Goal: Register for event/course

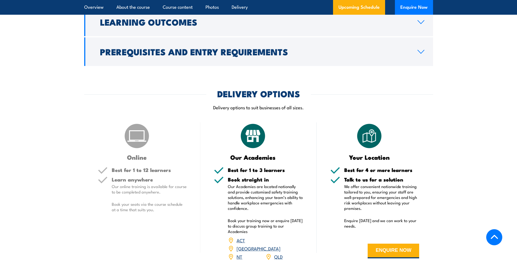
scroll to position [572, 0]
click at [253, 132] on img at bounding box center [252, 135] width 27 height 27
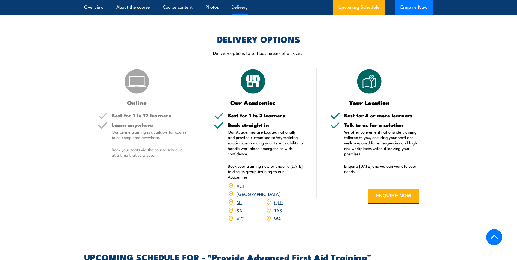
scroll to position [626, 0]
click at [279, 198] on link "QLD" at bounding box center [278, 201] width 8 height 7
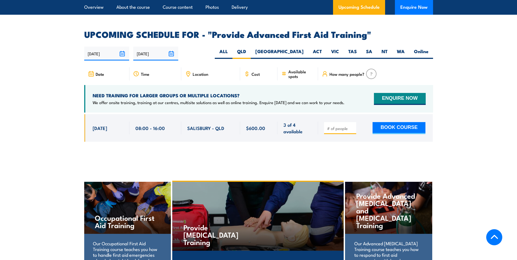
scroll to position [864, 0]
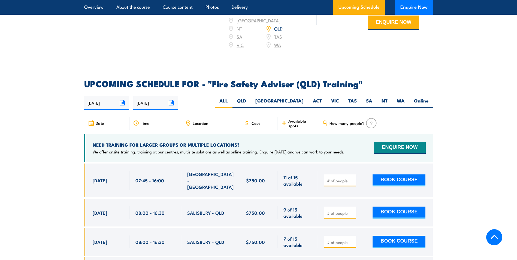
scroll to position [817, 0]
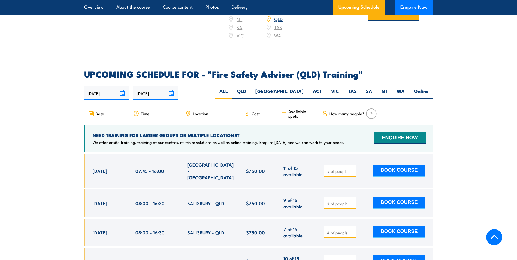
click at [421, 53] on div "COURSES > Fire & Warden Training FIRE SAFETY ADVISER TRAINING Equip your team i…" at bounding box center [258, 18] width 517 height 1671
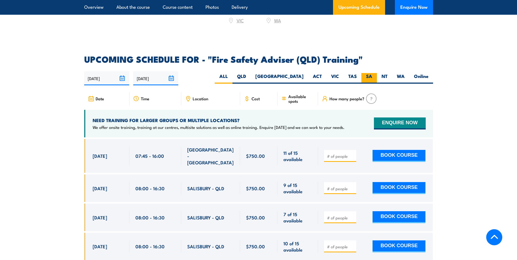
scroll to position [844, 0]
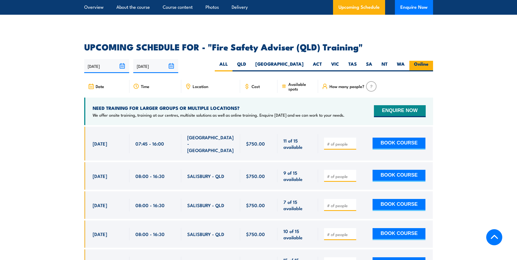
click at [420, 66] on label "Online" at bounding box center [421, 66] width 24 height 11
click at [428, 64] on input "Online" at bounding box center [430, 63] width 4 height 4
radio input "true"
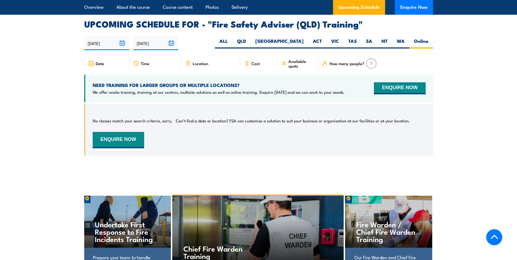
scroll to position [836, 0]
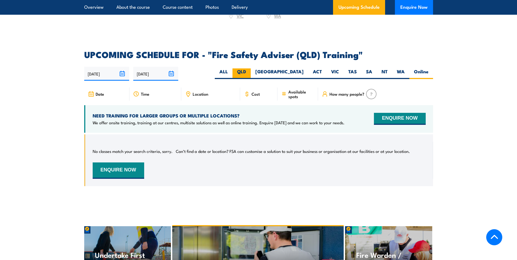
click at [250, 74] on label "QLD" at bounding box center [241, 73] width 18 height 11
click at [249, 72] on input "QLD" at bounding box center [248, 70] width 4 height 4
radio input "true"
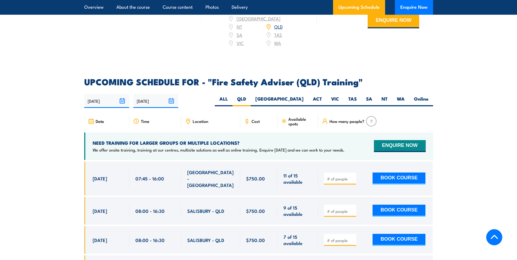
scroll to position [836, 0]
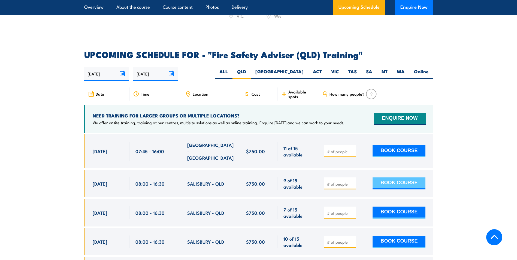
click at [388, 177] on button "BOOK COURSE" at bounding box center [398, 183] width 53 height 12
type input "1"
click at [352, 181] on input "1" at bounding box center [340, 183] width 27 height 5
click at [383, 181] on button "BOOK COURSE" at bounding box center [398, 183] width 53 height 12
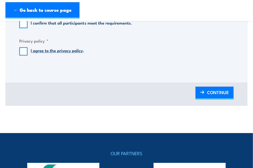
scroll to position [517, 0]
